Goal: Submit feedback/report problem: Submit feedback/report problem

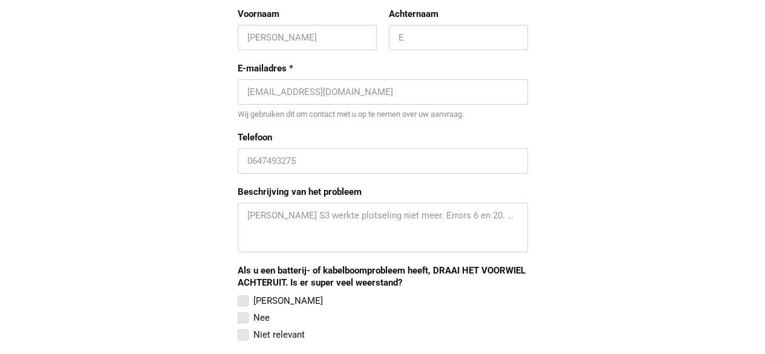
scroll to position [1210, 0]
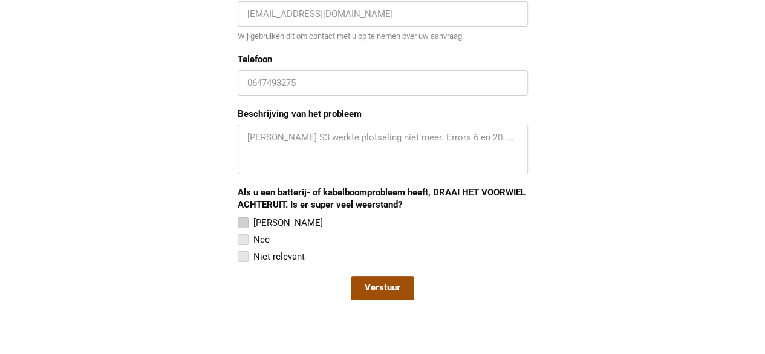
click at [238, 217] on div at bounding box center [243, 222] width 11 height 11
click at [238, 215] on input "[PERSON_NAME]" at bounding box center [238, 215] width 0 height 0
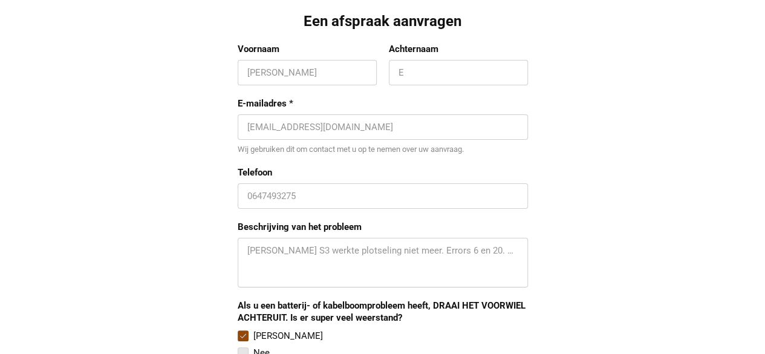
scroll to position [1089, 0]
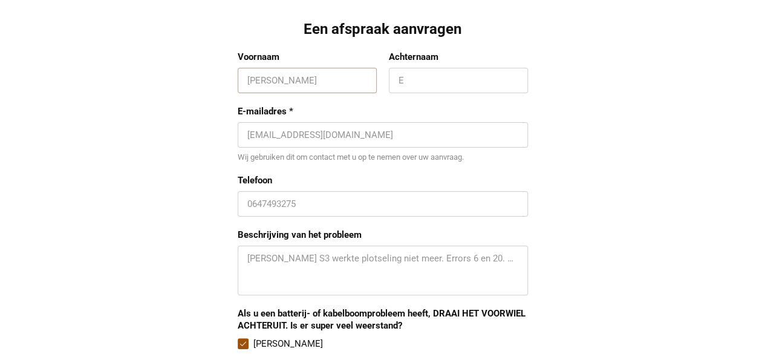
click at [286, 78] on input "Voornaam" at bounding box center [307, 80] width 120 height 12
type input "[PERSON_NAME]"
type input "Verhagen"
type input "0646318653"
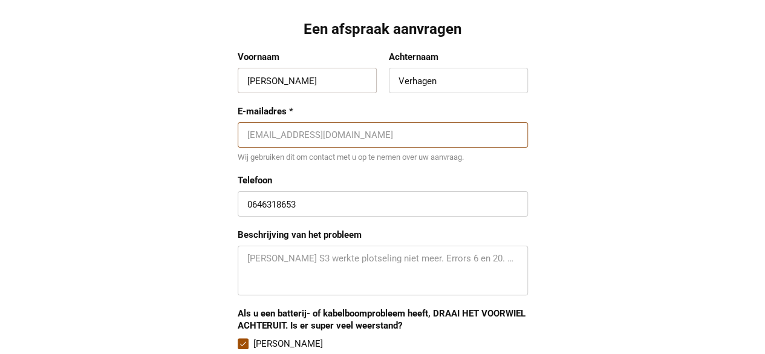
click at [336, 136] on input "E-mailadres *" at bounding box center [382, 135] width 271 height 12
type input "[PERSON_NAME][EMAIL_ADDRESS][DOMAIN_NAME]"
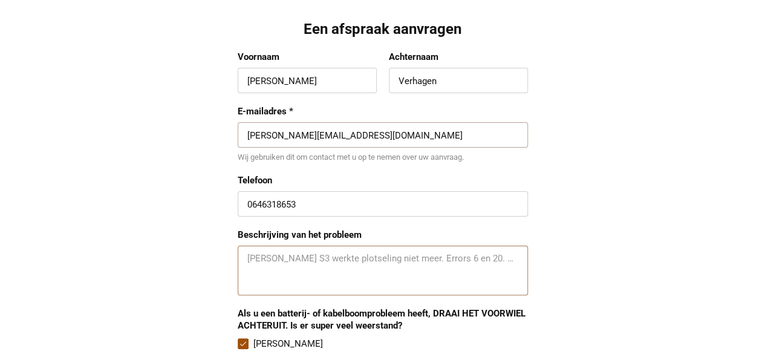
click at [338, 255] on textarea "Beschrijving van het probleem" at bounding box center [382, 270] width 271 height 36
click at [512, 256] on textarea "Beschrijving van het probleem" at bounding box center [382, 270] width 271 height 36
drag, startPoint x: 386, startPoint y: 253, endPoint x: 257, endPoint y: 255, distance: 128.9
click at [257, 255] on textarea "Beschrijving van het probleem" at bounding box center [382, 270] width 271 height 36
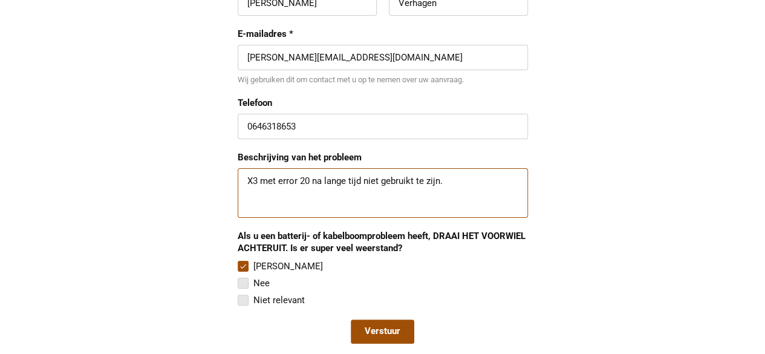
scroll to position [1190, 0]
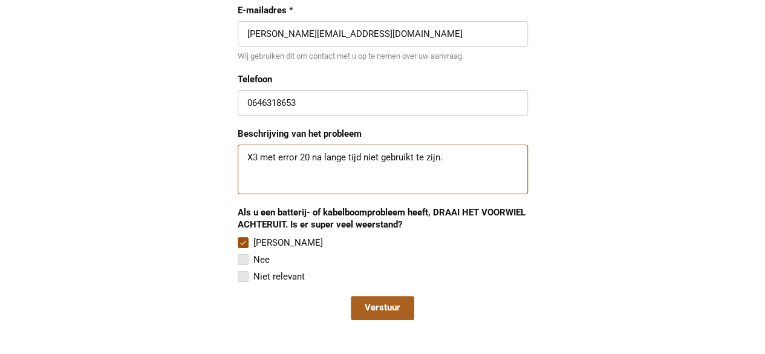
type textarea "X3 met error 20 na lange tijd niet gebruikt te zijn."
click at [384, 304] on span "Verstuur" at bounding box center [383, 308] width 36 height 12
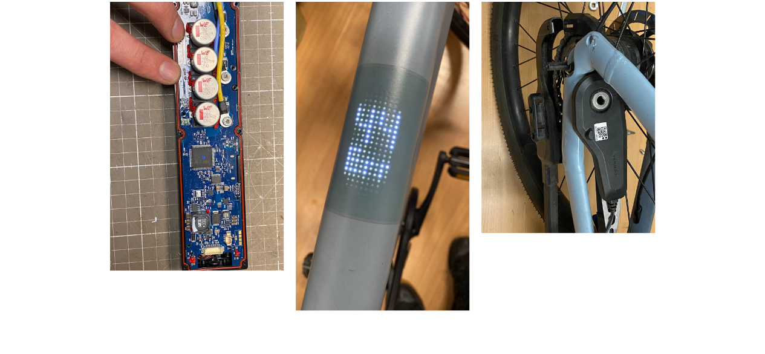
scroll to position [381, 0]
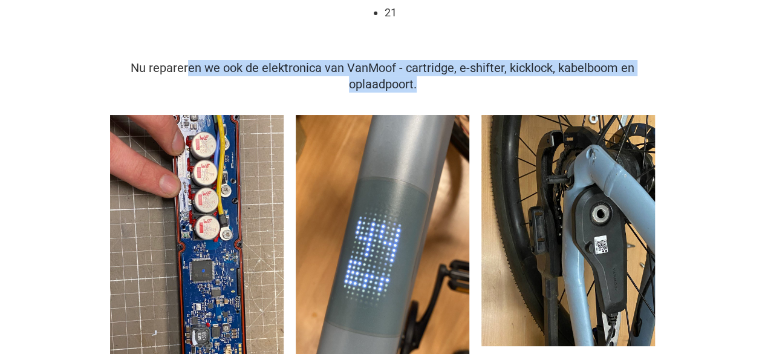
drag, startPoint x: 188, startPoint y: 73, endPoint x: 632, endPoint y: 82, distance: 444.1
click at [632, 82] on div "Nu repareren we ook de elektronica van VanMoof - cartridge, e-shifter, kicklock…" at bounding box center [382, 76] width 557 height 33
drag, startPoint x: 592, startPoint y: 90, endPoint x: 555, endPoint y: 92, distance: 36.3
click at [590, 90] on div "Nu repareren we ook de elektronica van VanMoof - cartridge, e-shifter, kicklock…" at bounding box center [382, 76] width 557 height 33
drag, startPoint x: 511, startPoint y: 88, endPoint x: 500, endPoint y: 88, distance: 10.9
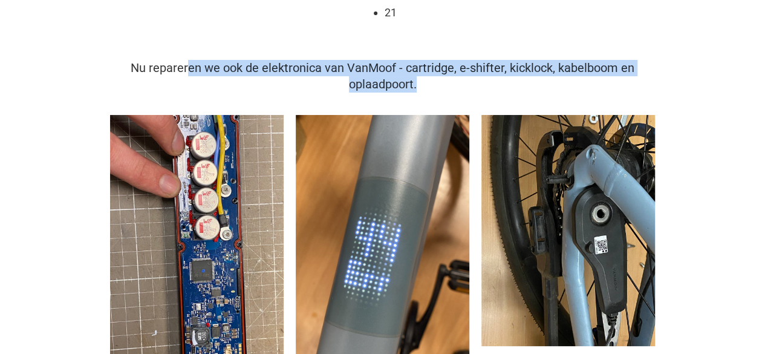
click at [511, 88] on div "Nu repareren we ook de elektronica van VanMoof - cartridge, e-shifter, kicklock…" at bounding box center [382, 76] width 557 height 33
click at [375, 68] on span "Nu repareren we ook de elektronica van VanMoof - cartridge, e-shifter, kicklock…" at bounding box center [383, 75] width 504 height 31
drag, startPoint x: 263, startPoint y: 66, endPoint x: 437, endPoint y: 91, distance: 175.5
click at [420, 87] on div "Nu repareren we ook de elektronica van VanMoof - cartridge, e-shifter, kicklock…" at bounding box center [382, 76] width 557 height 33
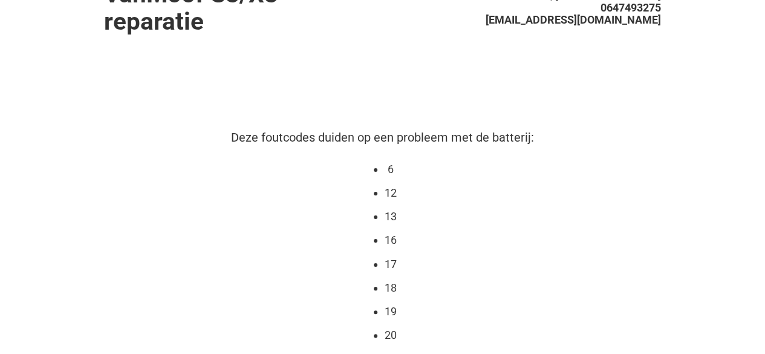
scroll to position [0, 0]
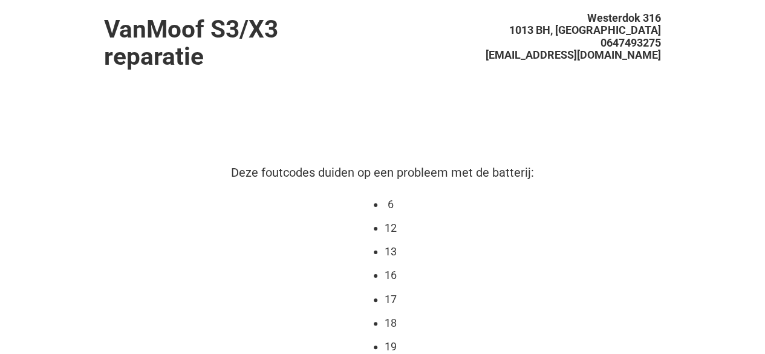
click at [589, 56] on span "[EMAIL_ADDRESS][DOMAIN_NAME]" at bounding box center [573, 54] width 175 height 13
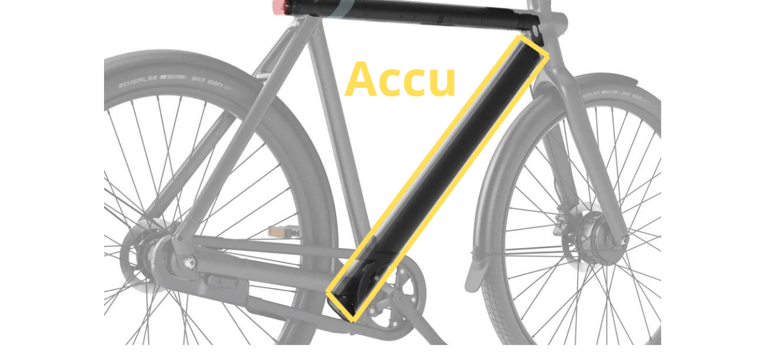
scroll to position [786, 0]
